Goal: Contribute content: Add original content to the website for others to see

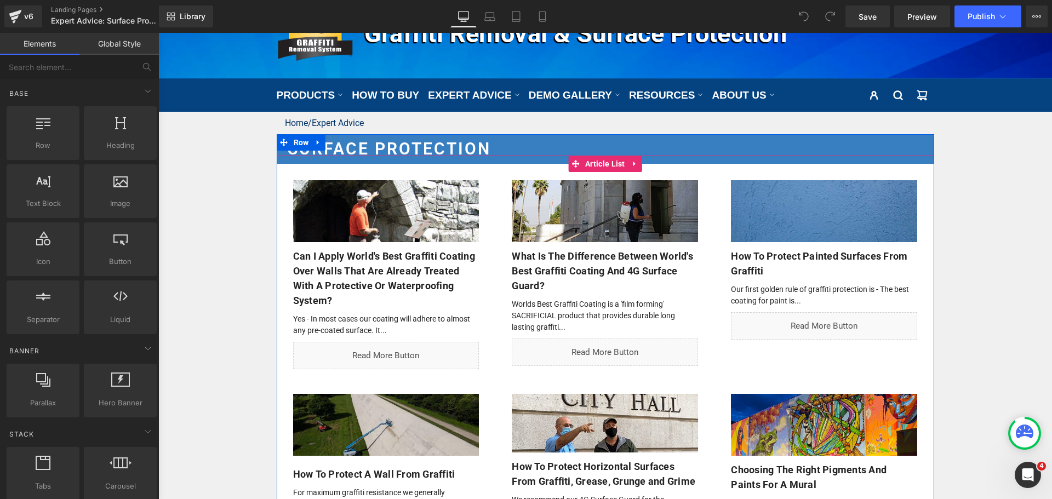
click div "Liquid"
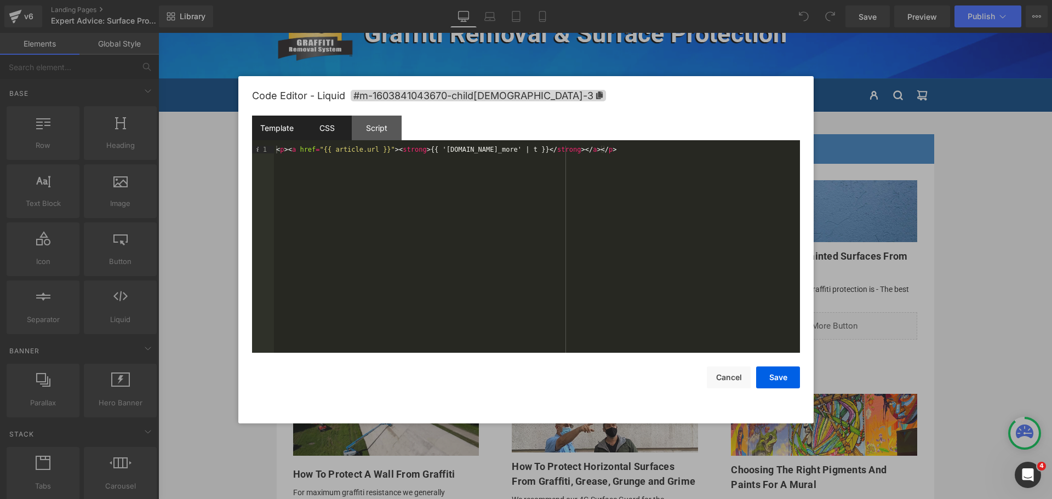
click at [336, 134] on div "CSS" at bounding box center [327, 128] width 50 height 25
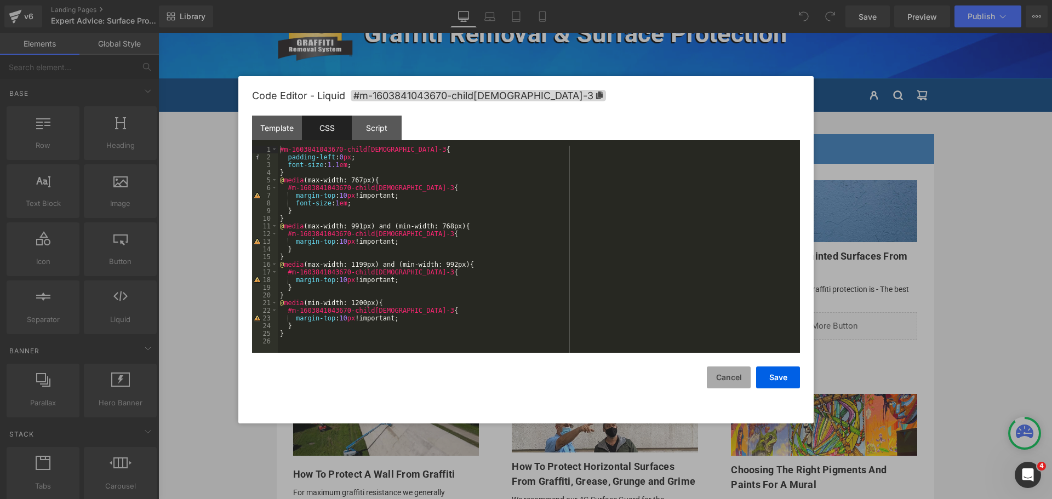
click at [714, 376] on button "Cancel" at bounding box center [729, 377] width 44 height 22
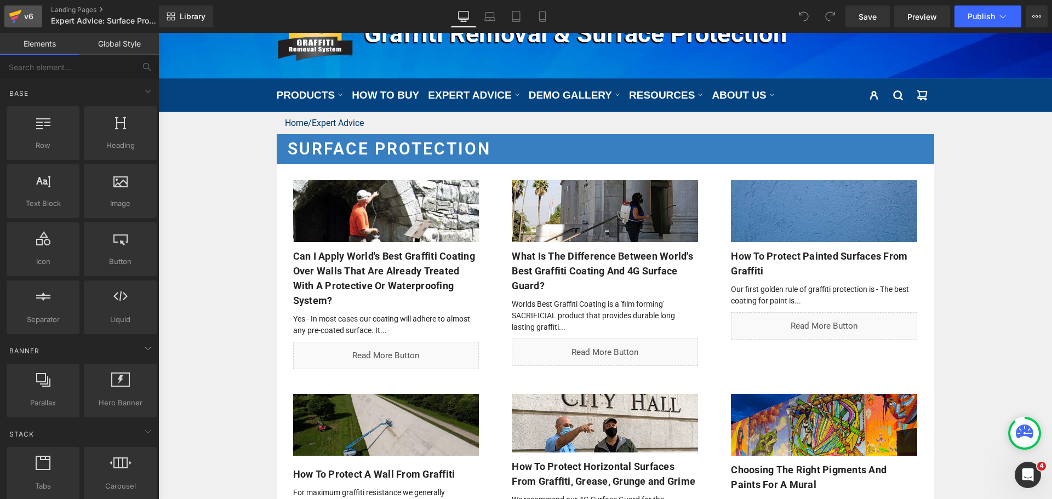
click at [16, 23] on icon at bounding box center [15, 16] width 13 height 27
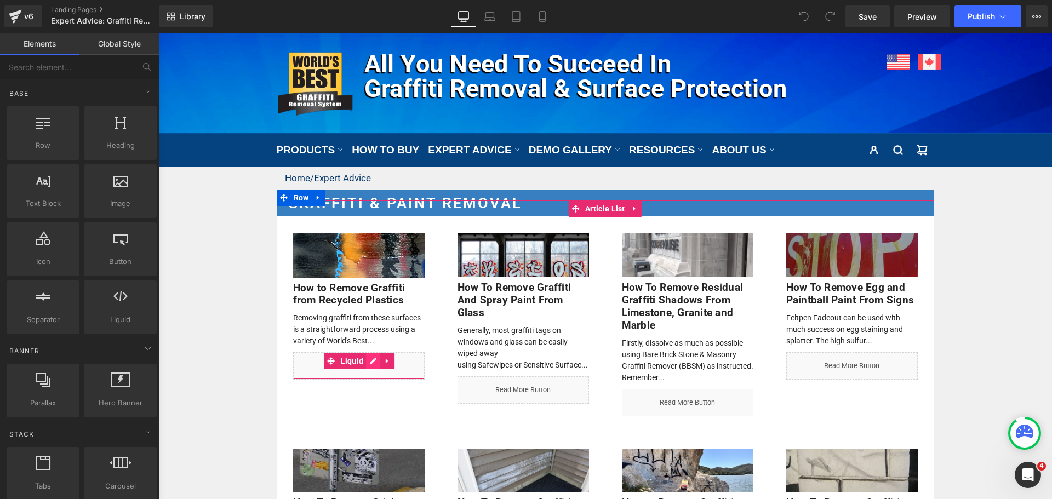
click div "Liquid"
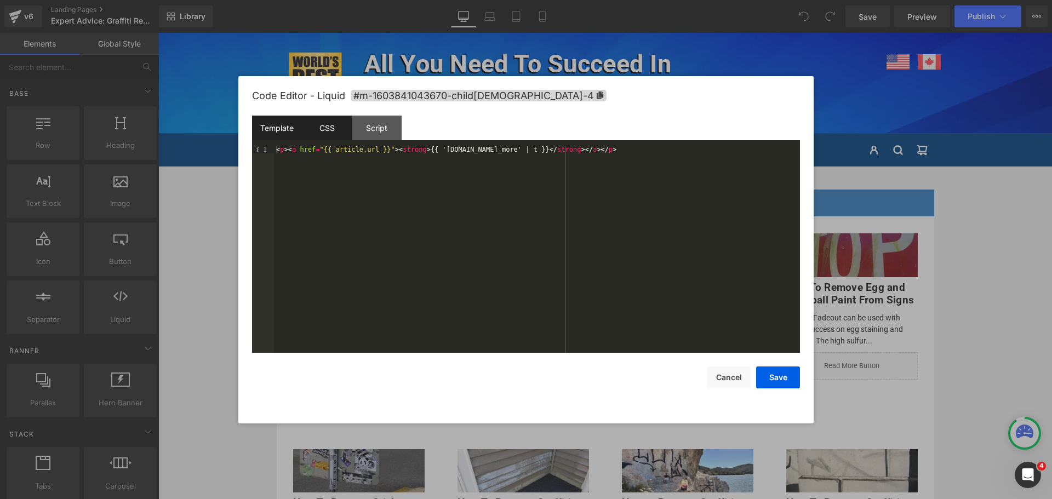
click at [338, 129] on div "CSS" at bounding box center [327, 128] width 50 height 25
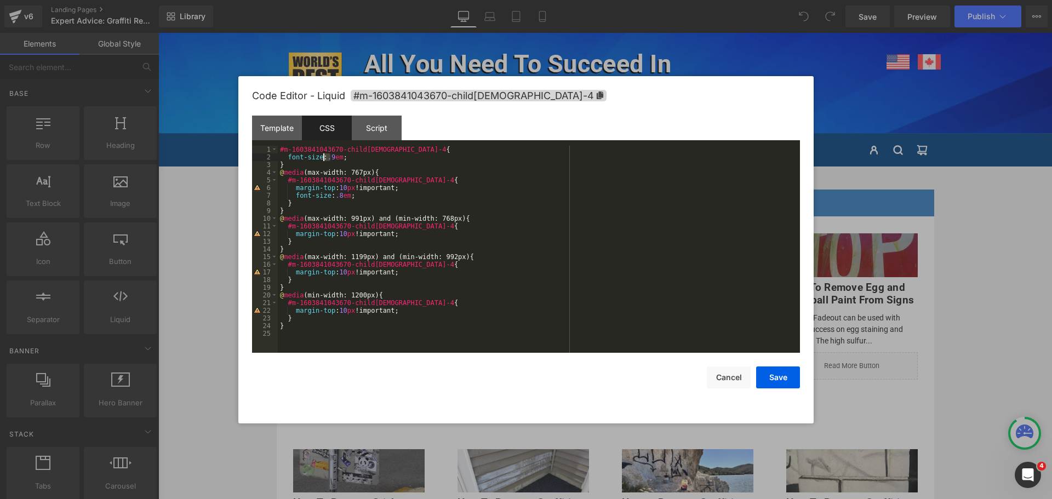
drag, startPoint x: 330, startPoint y: 158, endPoint x: 324, endPoint y: 158, distance: 6.0
click at [324, 158] on div "#m-1603841043670-child1-4 { font-size : .9 em ; } @ media (max-width: 767px) { …" at bounding box center [539, 257] width 522 height 222
click at [335, 196] on div "#m-1603841043670-child1-4 { font-size : 1.1 em ; } @ media (max-width: 767px) {…" at bounding box center [539, 257] width 522 height 222
click at [785, 376] on button "Save" at bounding box center [778, 377] width 44 height 22
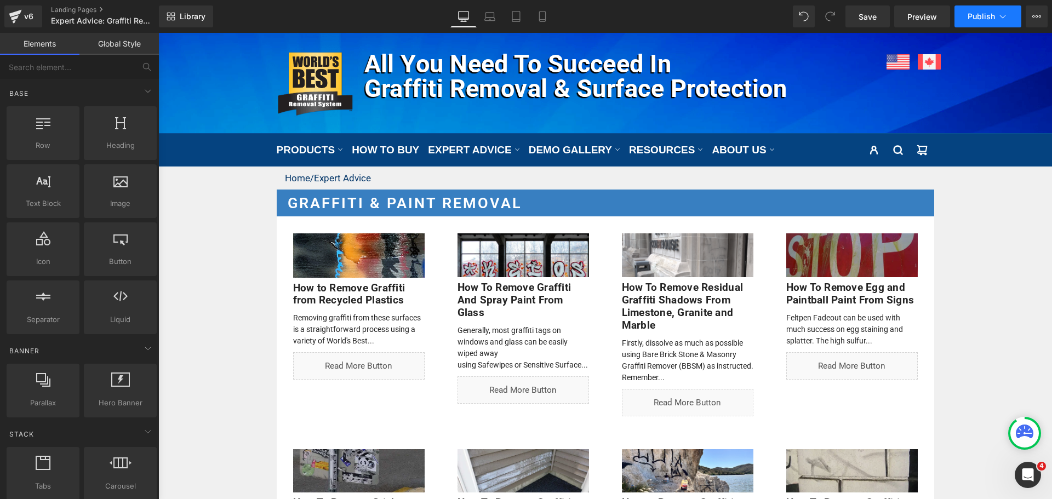
click at [995, 18] on button "Publish" at bounding box center [987, 16] width 67 height 22
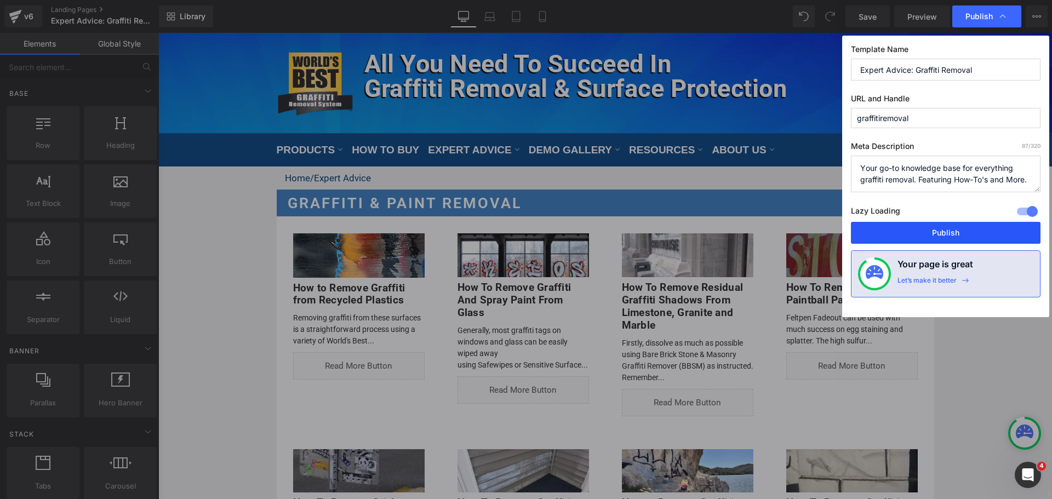
drag, startPoint x: 953, startPoint y: 239, endPoint x: 795, endPoint y: 207, distance: 161.1
click at [953, 239] on button "Publish" at bounding box center [946, 233] width 190 height 22
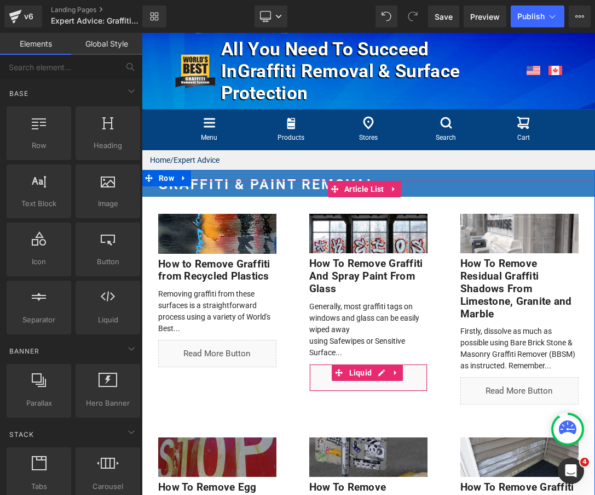
click div "Liquid"
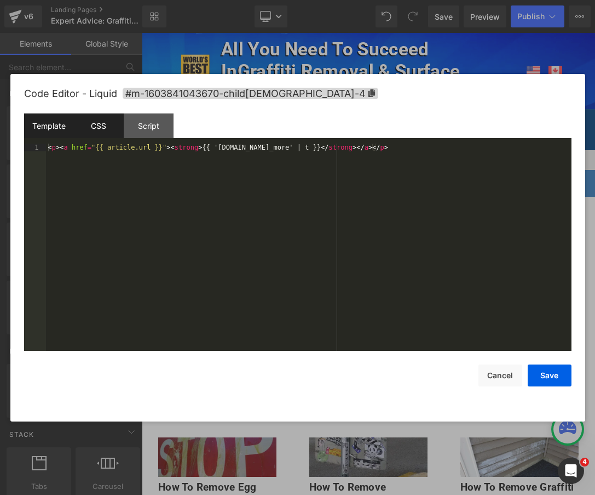
click at [102, 127] on div "CSS" at bounding box center [99, 125] width 50 height 25
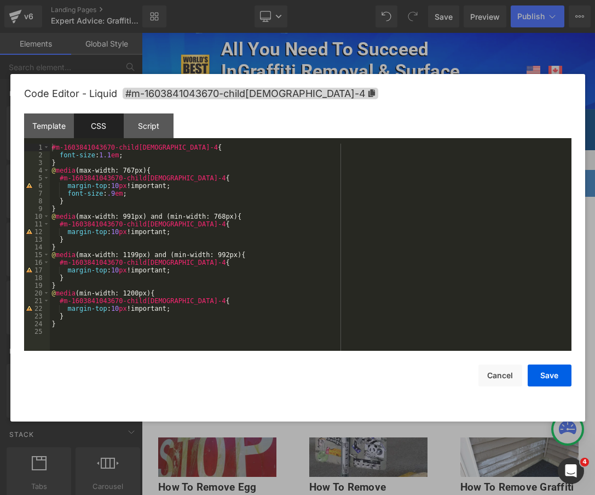
click at [109, 192] on div "#m-1603841043670-child2-4 { font-size : 1.1 em ; } @ media (max-width: 767px) {…" at bounding box center [311, 255] width 522 height 222
click at [549, 374] on button "Save" at bounding box center [550, 375] width 44 height 22
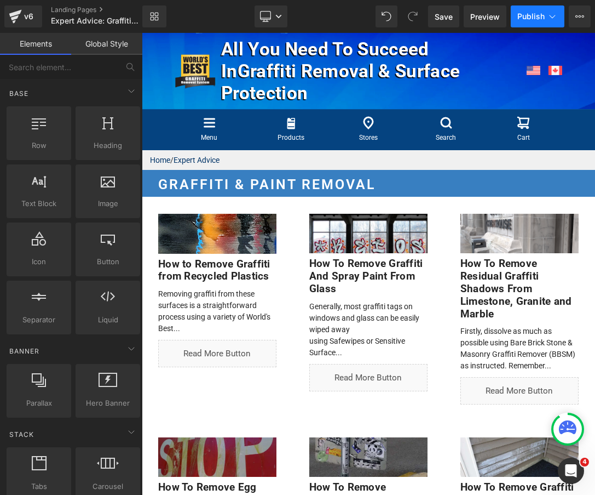
click at [523, 13] on span "Publish" at bounding box center [531, 16] width 27 height 9
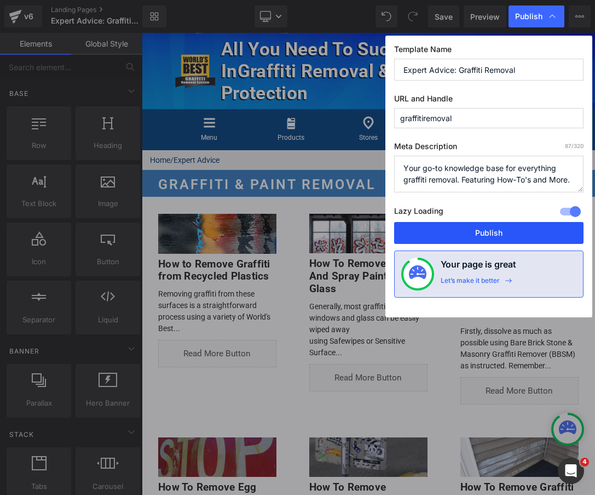
drag, startPoint x: 519, startPoint y: 234, endPoint x: 436, endPoint y: 209, distance: 86.6
click at [519, 234] on button "Publish" at bounding box center [489, 233] width 190 height 22
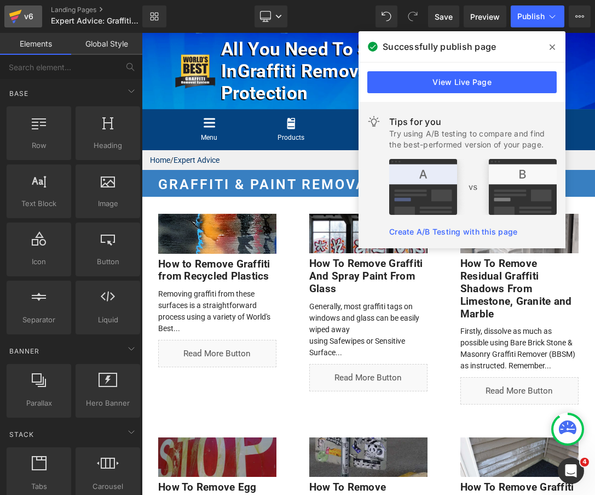
click at [22, 15] on div "v6" at bounding box center [29, 16] width 14 height 14
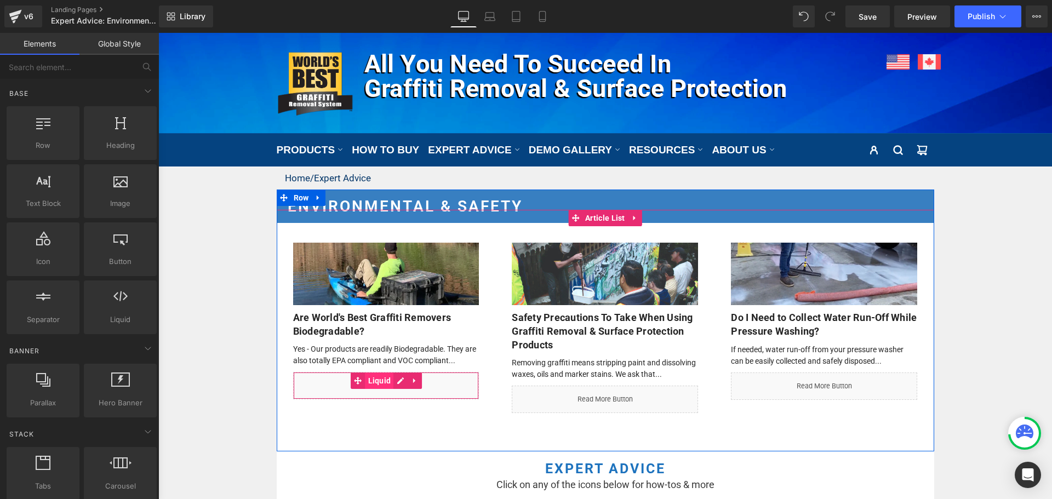
click span "Liquid"
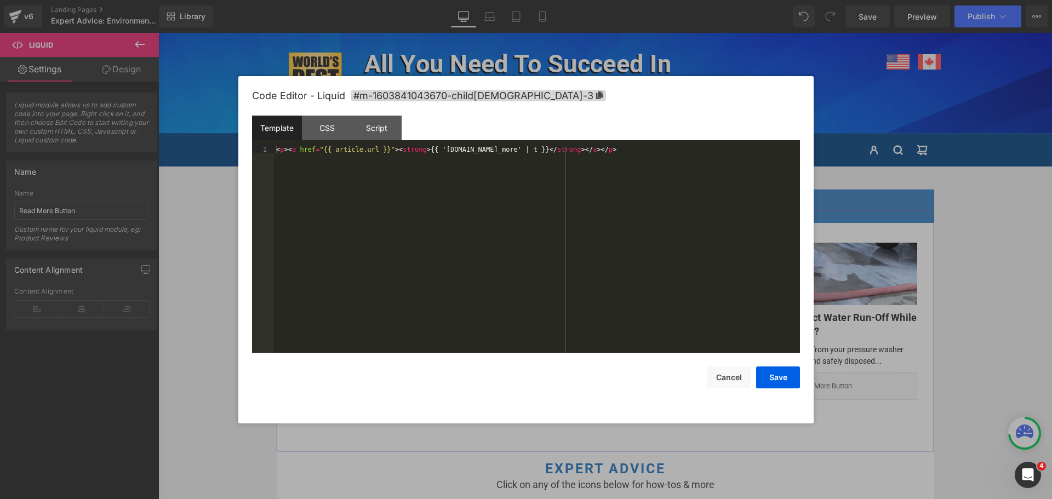
click div "Liquid"
click at [328, 135] on div "CSS" at bounding box center [327, 128] width 50 height 25
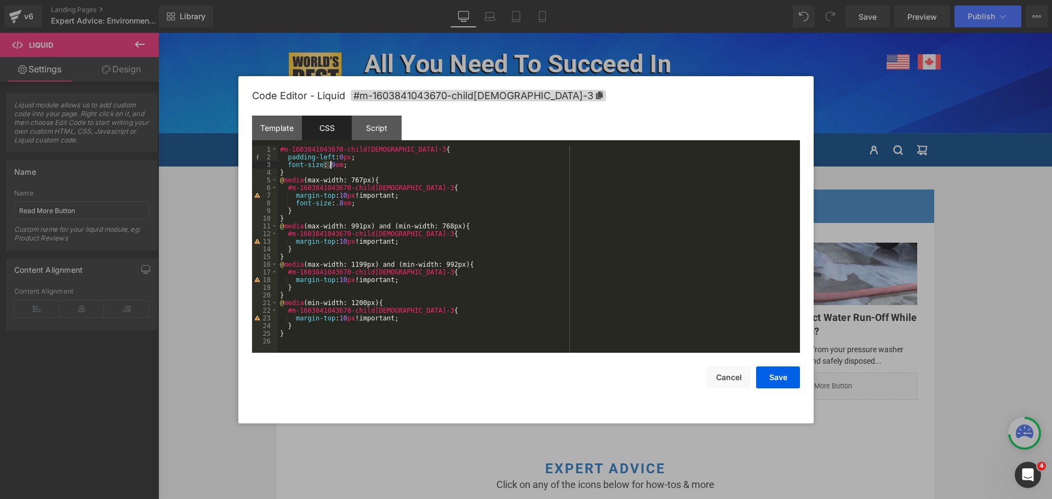
drag, startPoint x: 324, startPoint y: 165, endPoint x: 331, endPoint y: 165, distance: 7.1
click at [331, 165] on div "#m-1603841043670-child[DEMOGRAPHIC_DATA]-3 { padding-left : 0 px ; font-size : …" at bounding box center [539, 257] width 522 height 222
click at [337, 204] on div "#m-1603841043670-child[DEMOGRAPHIC_DATA]-3 { padding-left : 0 px ; font-size : …" at bounding box center [539, 257] width 522 height 222
click at [345, 209] on div "#m-1603841043670-child[DEMOGRAPHIC_DATA]-3 { padding-left : 0 px ; font-size : …" at bounding box center [539, 257] width 522 height 222
click at [336, 202] on div "#m-1603841043670-child[DEMOGRAPHIC_DATA]-3 { padding-left : 0 px ; font-size : …" at bounding box center [539, 257] width 522 height 222
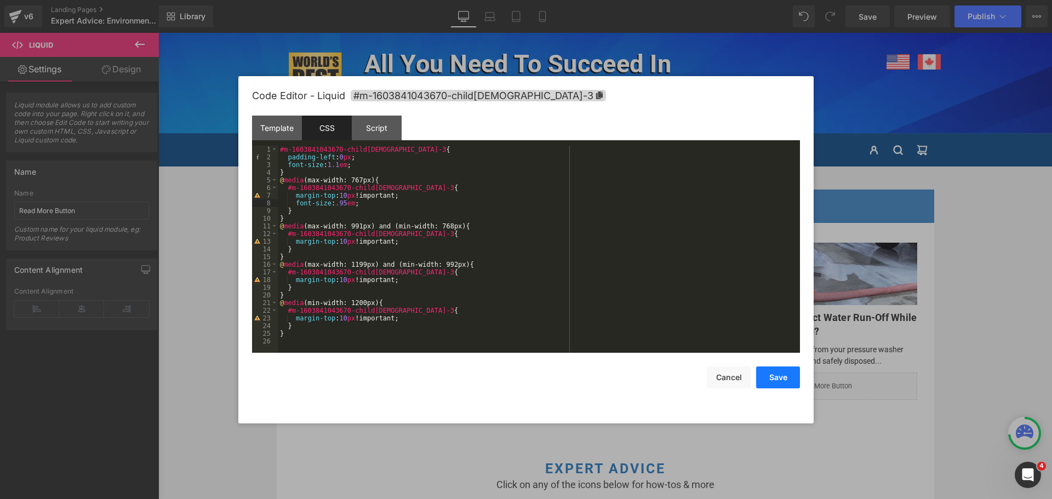
click at [780, 381] on button "Save" at bounding box center [778, 377] width 44 height 22
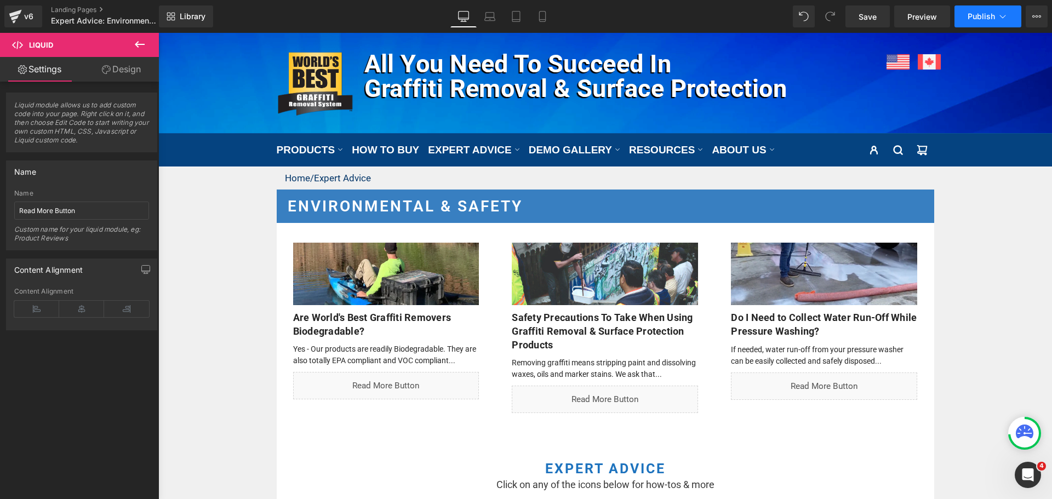
click at [981, 26] on button "Publish" at bounding box center [987, 16] width 67 height 22
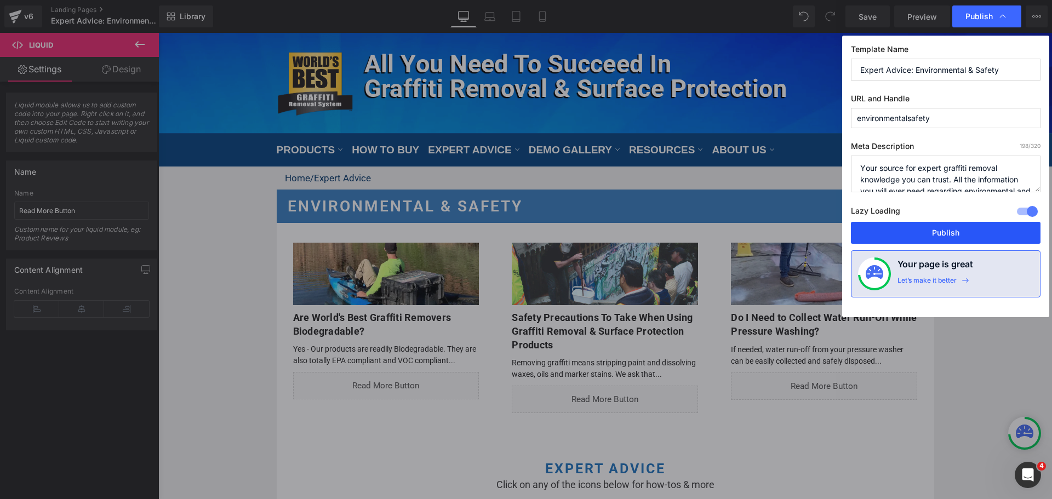
click at [927, 232] on button "Publish" at bounding box center [946, 233] width 190 height 22
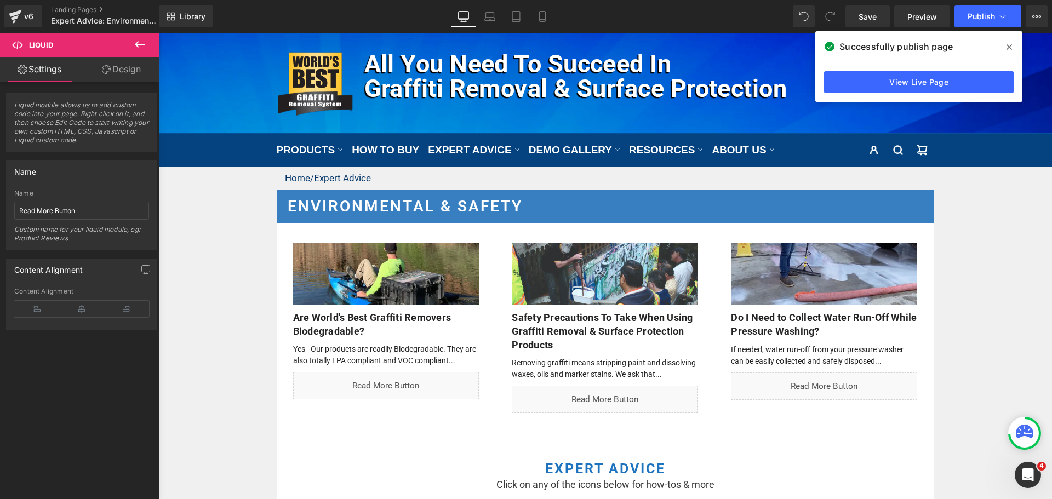
click at [0, 13] on div "v6 Landing Pages Expert Advice: Environmental & Safety" at bounding box center [79, 16] width 159 height 33
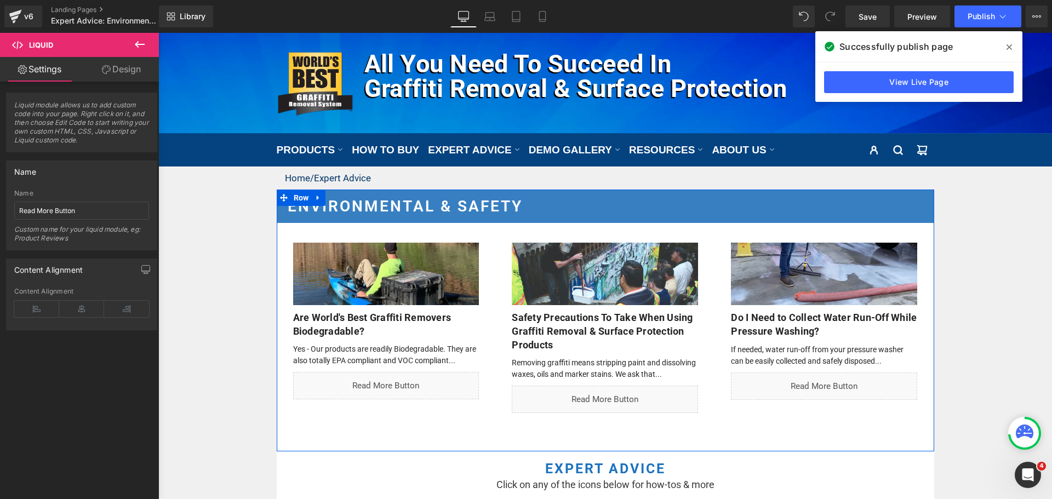
click at [392, 207] on h1 "Environmental & Safety" at bounding box center [605, 207] width 635 height 34
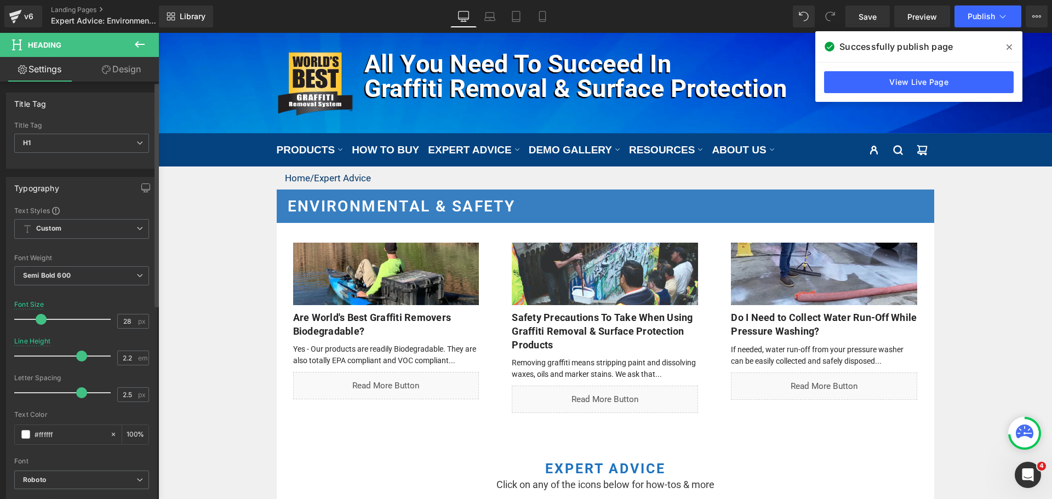
type input "2.6"
drag, startPoint x: 94, startPoint y: 386, endPoint x: 83, endPoint y: 387, distance: 11.1
click at [83, 387] on div at bounding box center [65, 393] width 91 height 22
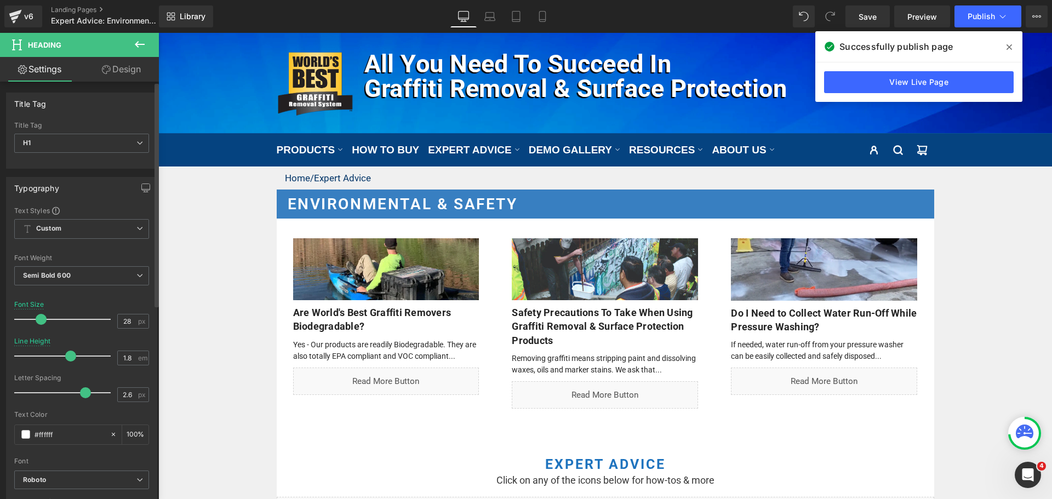
type input "1.7"
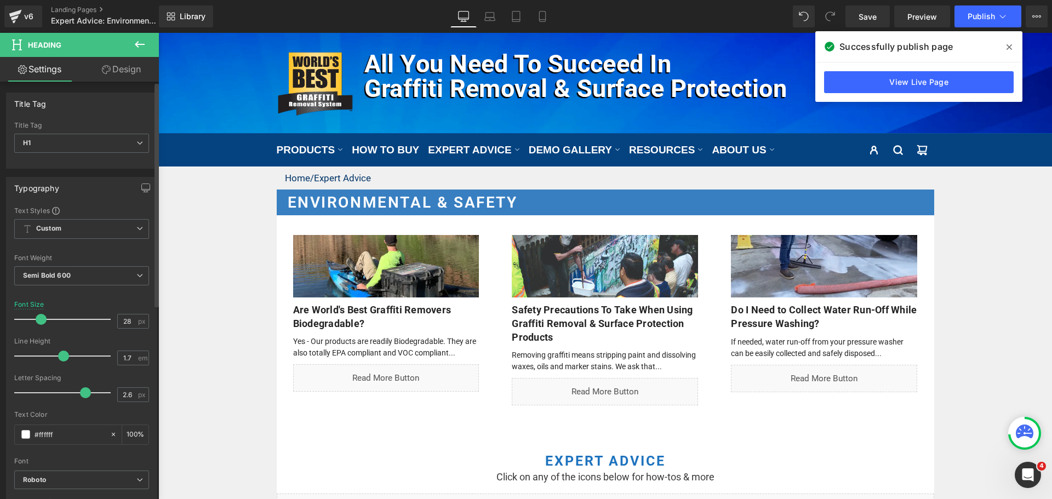
drag, startPoint x: 80, startPoint y: 353, endPoint x: 62, endPoint y: 354, distance: 17.6
click at [62, 354] on span at bounding box center [63, 356] width 11 height 11
click at [974, 19] on span "Publish" at bounding box center [980, 16] width 27 height 9
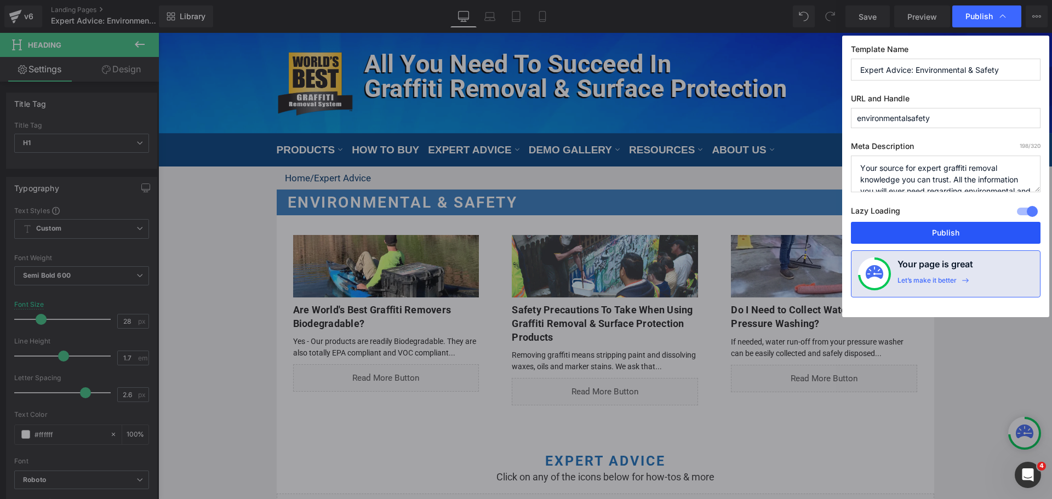
drag, startPoint x: 916, startPoint y: 233, endPoint x: 854, endPoint y: 237, distance: 62.0
click at [916, 233] on button "Publish" at bounding box center [946, 233] width 190 height 22
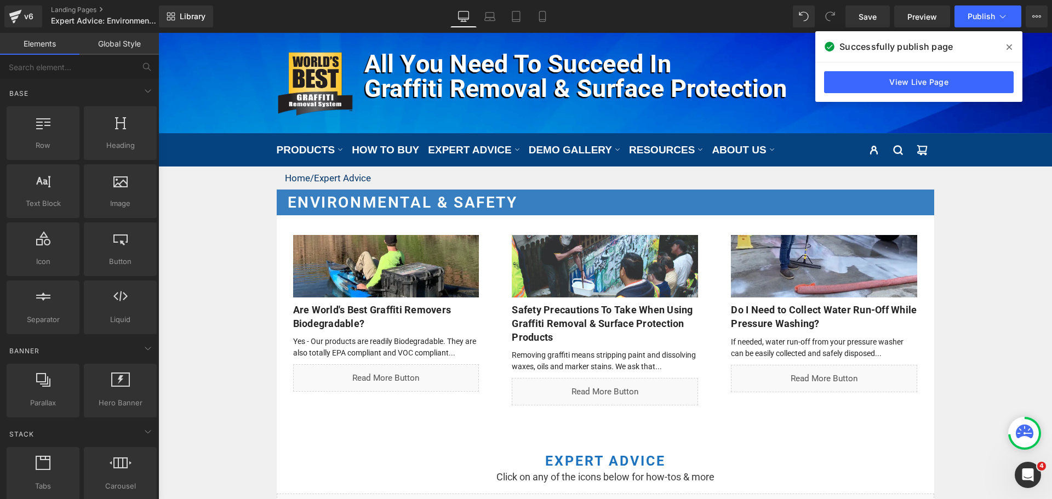
click at [232, 216] on div "Home / Expert Advice Text Block Row Environmental & Safety Heading (A) Image Ar…" at bounding box center [604, 422] width 893 height 510
click at [22, 13] on div "v6" at bounding box center [29, 16] width 14 height 14
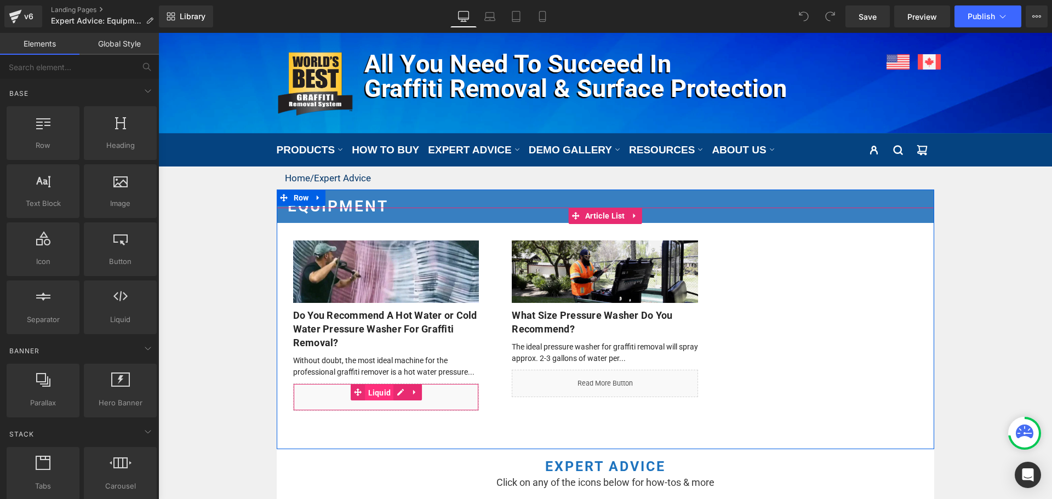
click span "Liquid"
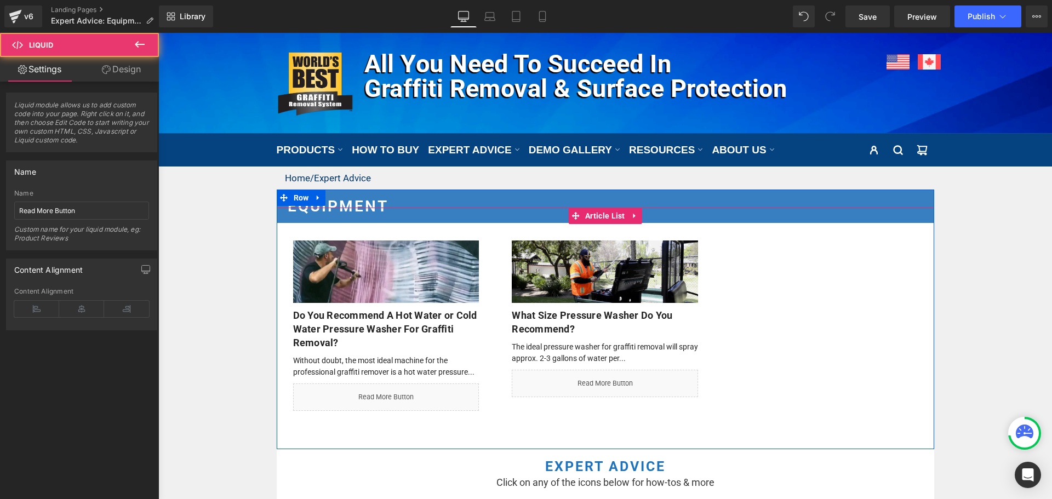
click div "Liquid"
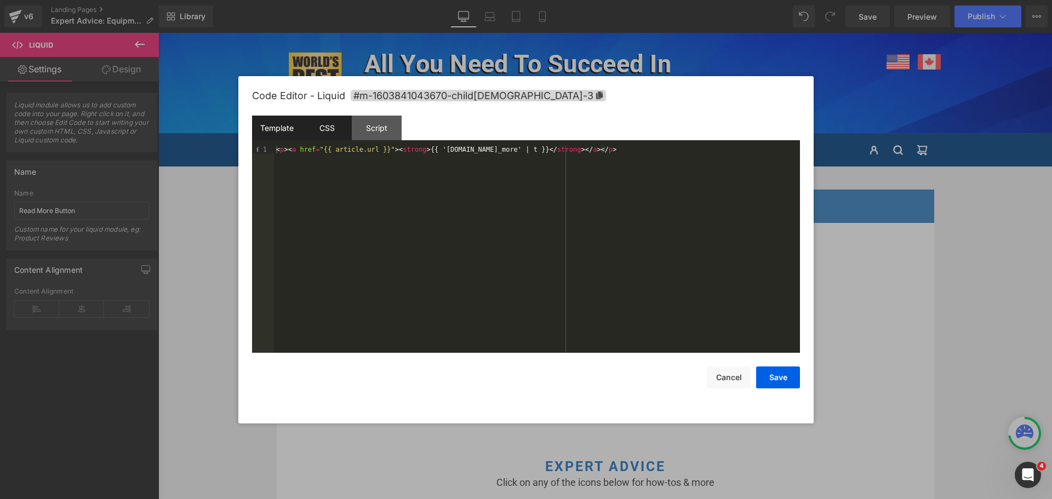
click at [331, 129] on div "CSS" at bounding box center [327, 128] width 50 height 25
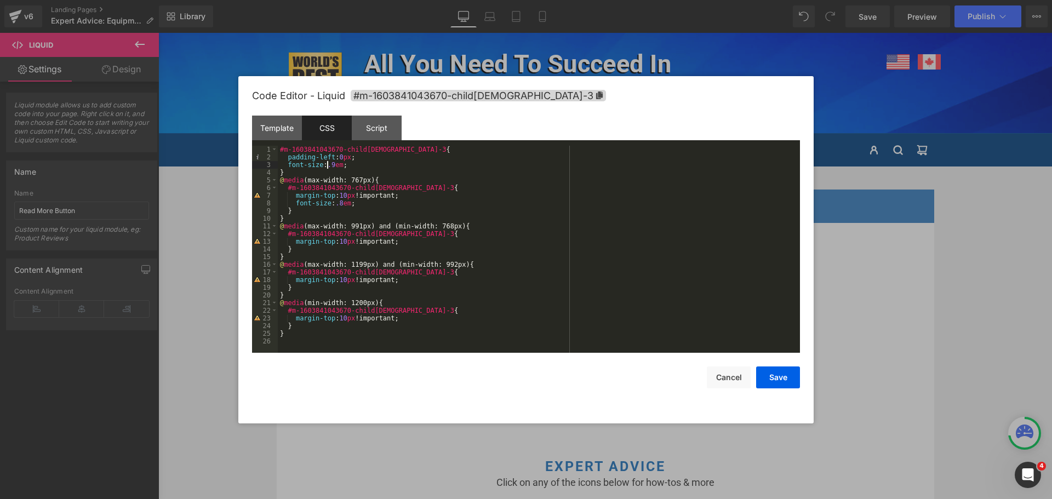
click at [325, 163] on div "#m-1603841043670-child[DEMOGRAPHIC_DATA]-3 { padding-left : 0 px ; font-size : …" at bounding box center [539, 257] width 522 height 222
drag, startPoint x: 324, startPoint y: 164, endPoint x: 330, endPoint y: 164, distance: 6.6
click at [330, 164] on div "#m-1603841043670-child[DEMOGRAPHIC_DATA]-3 { padding-left : 0 px ; font-size : …" at bounding box center [539, 257] width 522 height 222
click at [337, 202] on div "#m-1603841043670-child[DEMOGRAPHIC_DATA]-3 { padding-left : 0 px ; font-size : …" at bounding box center [539, 257] width 522 height 222
click at [772, 378] on button "Save" at bounding box center [778, 377] width 44 height 22
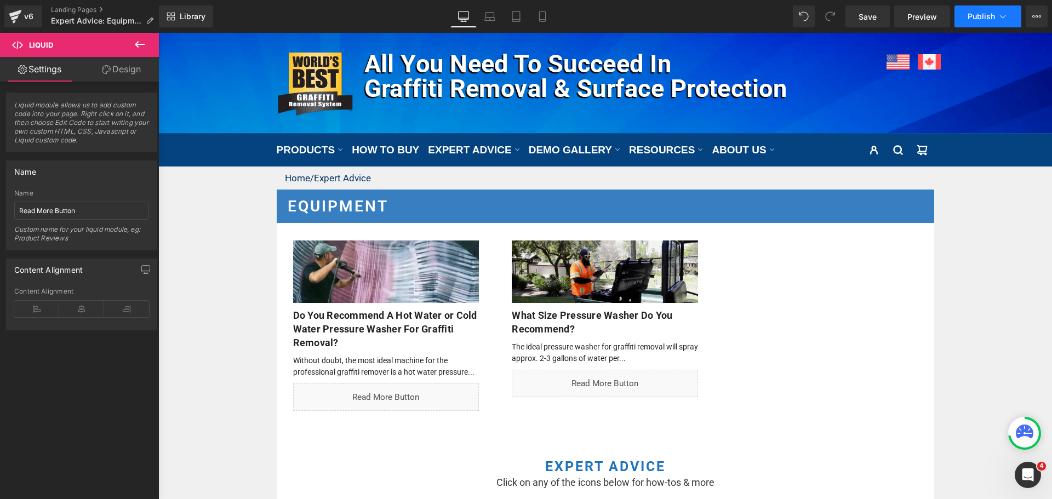
click at [980, 26] on button "Publish" at bounding box center [987, 16] width 67 height 22
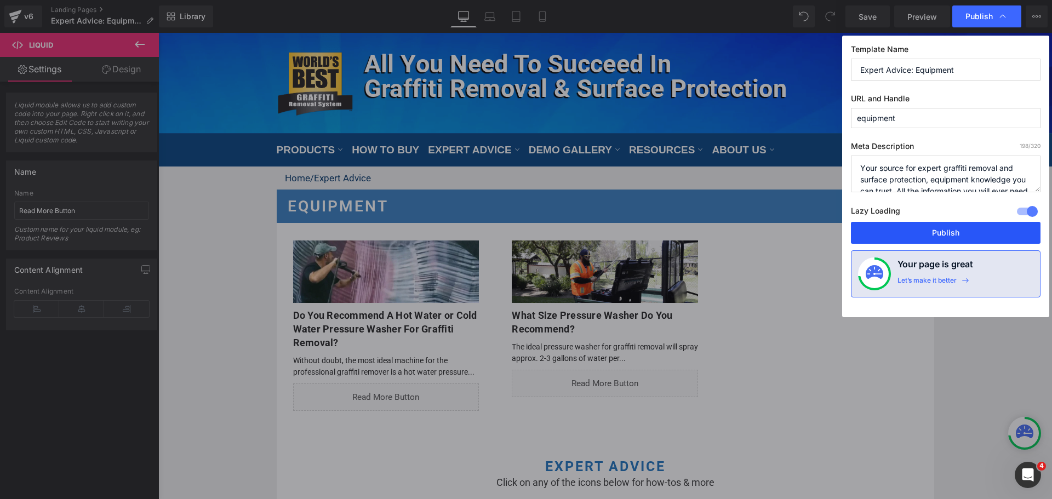
click at [953, 238] on button "Publish" at bounding box center [946, 233] width 190 height 22
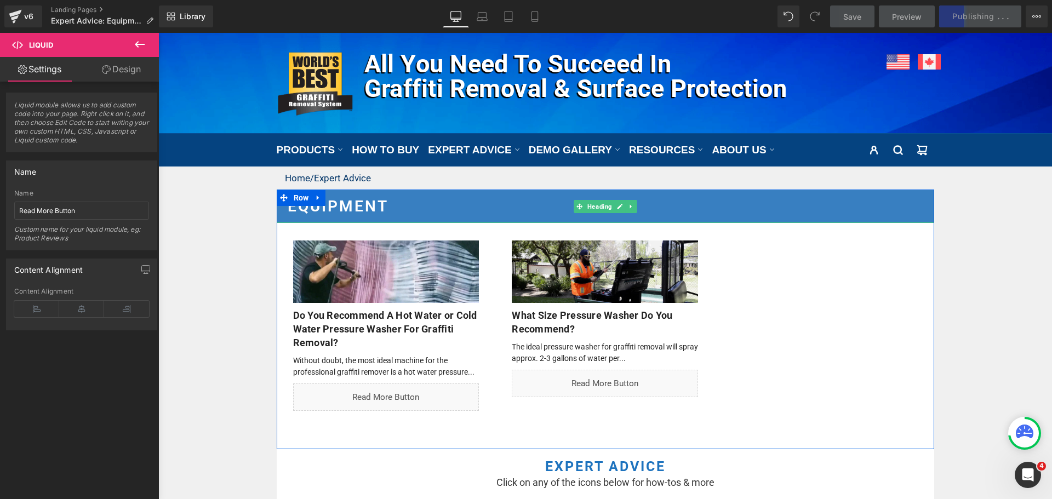
click at [435, 198] on h1 "Equipment" at bounding box center [605, 207] width 635 height 34
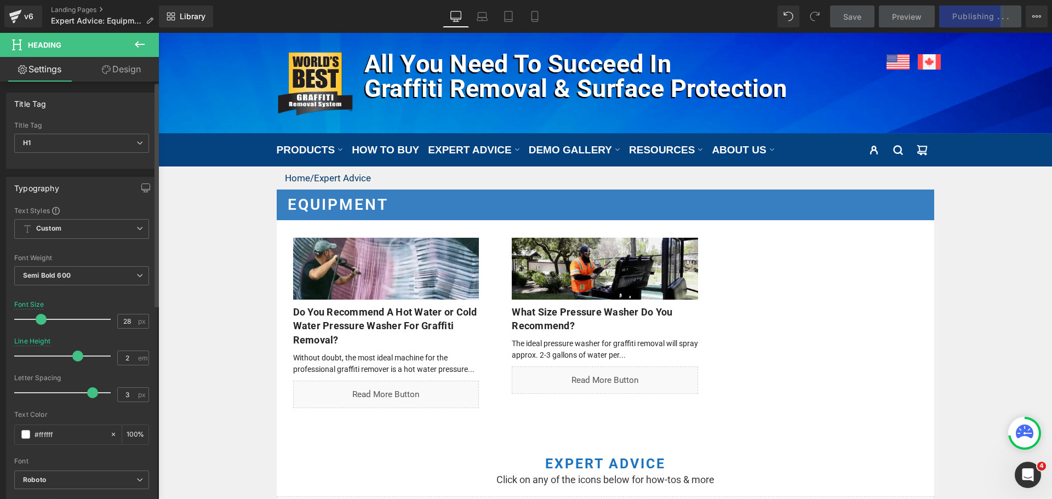
type input "1.9"
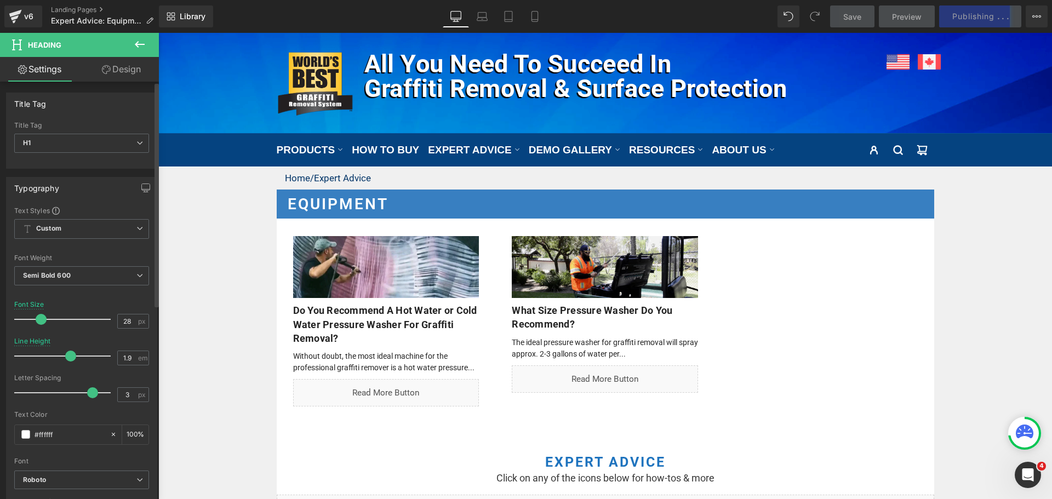
drag, startPoint x: 79, startPoint y: 357, endPoint x: 68, endPoint y: 357, distance: 10.4
click at [68, 357] on span at bounding box center [70, 356] width 11 height 11
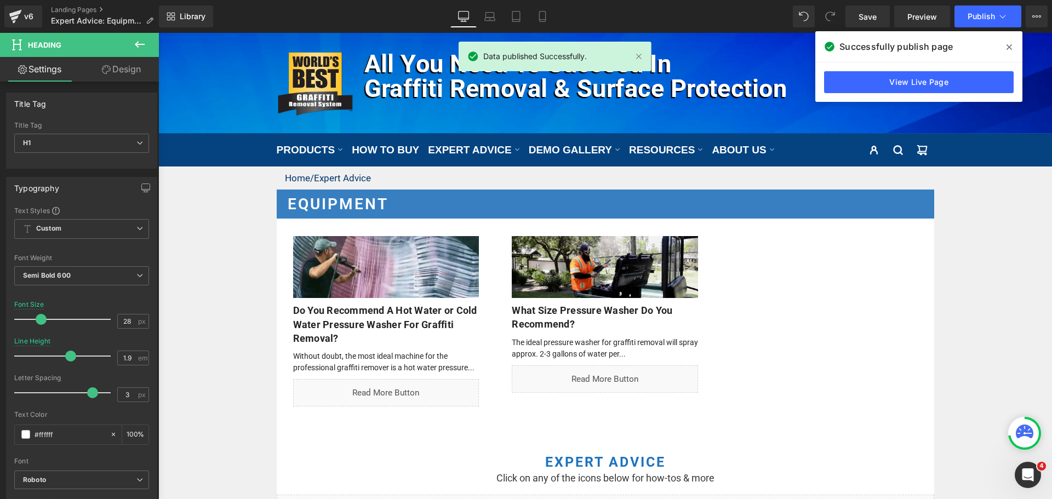
click at [976, 15] on span "Publish" at bounding box center [980, 16] width 27 height 9
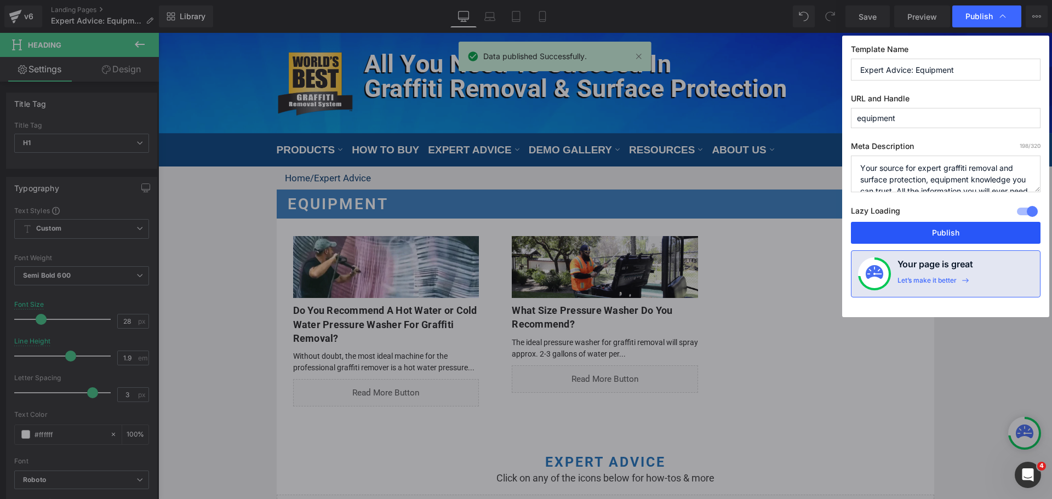
click at [935, 231] on button "Publish" at bounding box center [946, 233] width 190 height 22
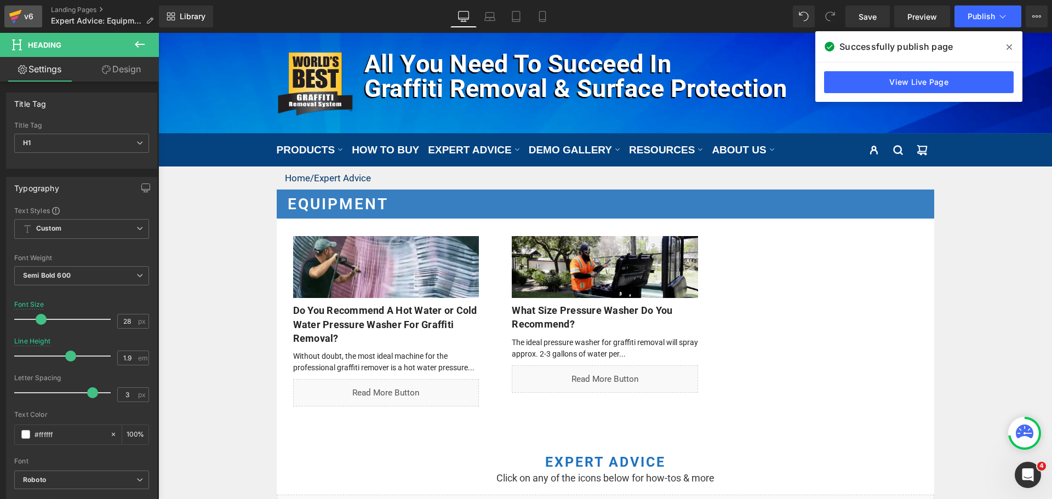
click at [14, 12] on icon at bounding box center [15, 16] width 13 height 27
